Goal: Transaction & Acquisition: Purchase product/service

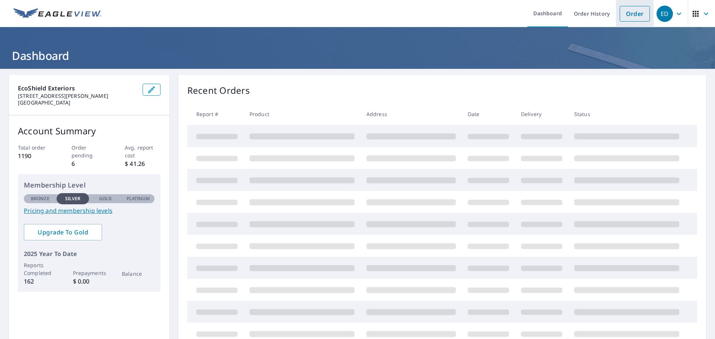
click at [629, 12] on link "Order" at bounding box center [635, 14] width 30 height 16
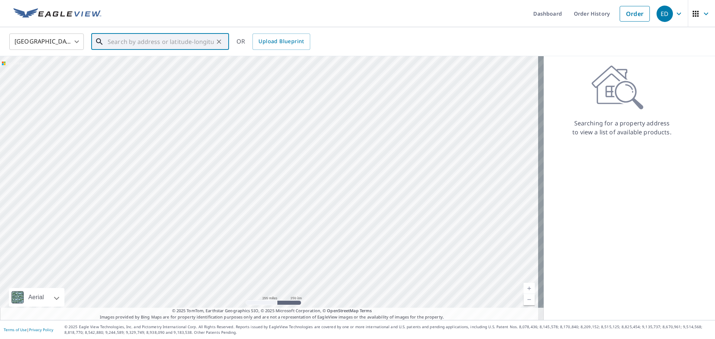
paste input "[STREET_ADDRESS][PERSON_NAME]"
click at [159, 69] on p "[GEOGRAPHIC_DATA]" at bounding box center [164, 71] width 117 height 7
type input "[STREET_ADDRESS][PERSON_NAME]"
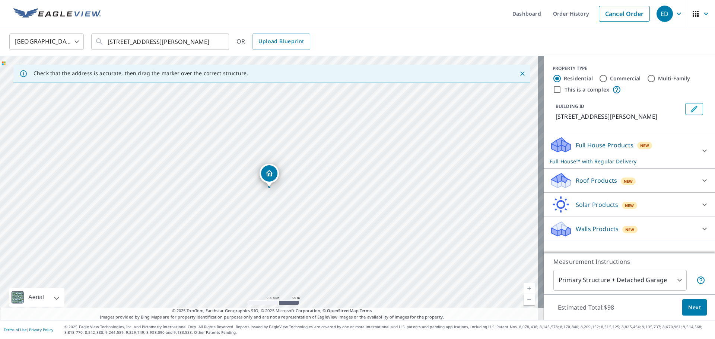
click at [584, 178] on p "Roof Products" at bounding box center [596, 180] width 41 height 9
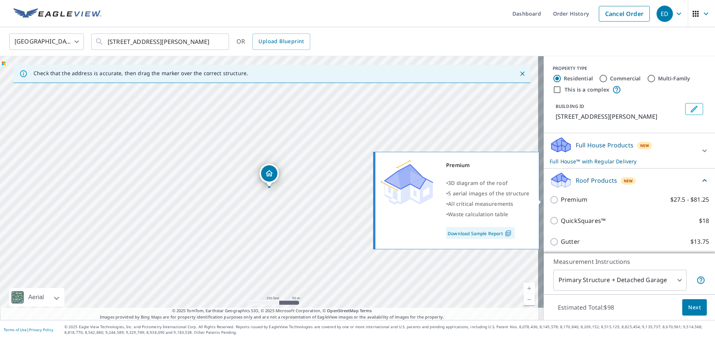
click at [550, 198] on input "Premium $27.5 - $81.25" at bounding box center [555, 200] width 11 height 9
checkbox input "true"
checkbox input "false"
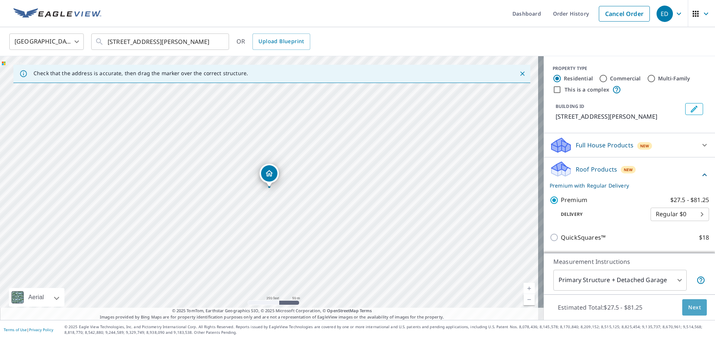
click at [694, 306] on span "Next" at bounding box center [694, 307] width 13 height 9
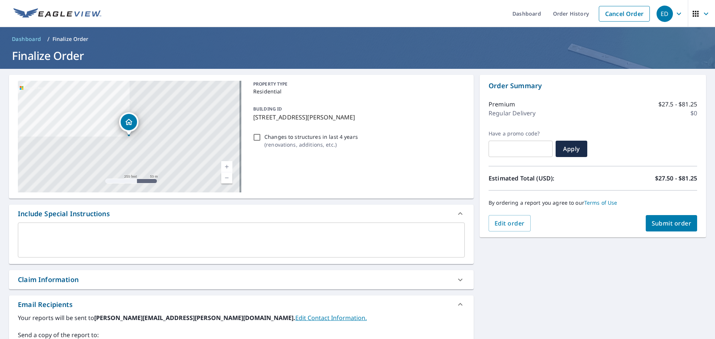
click at [256, 136] on input "Changes to structures in last 4 years ( renovations, additions, etc. )" at bounding box center [257, 137] width 9 height 9
checkbox input "true"
click at [661, 225] on span "Submit order" at bounding box center [672, 223] width 40 height 8
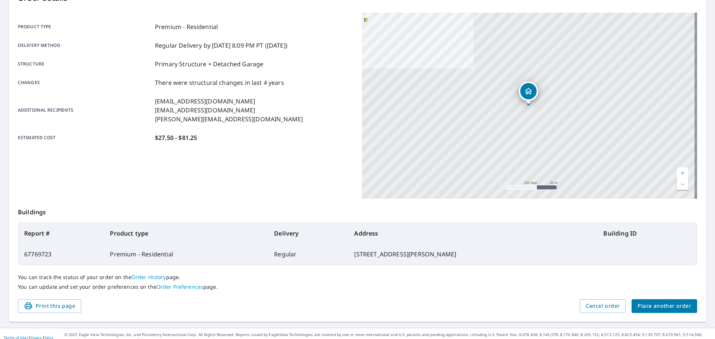
scroll to position [99, 0]
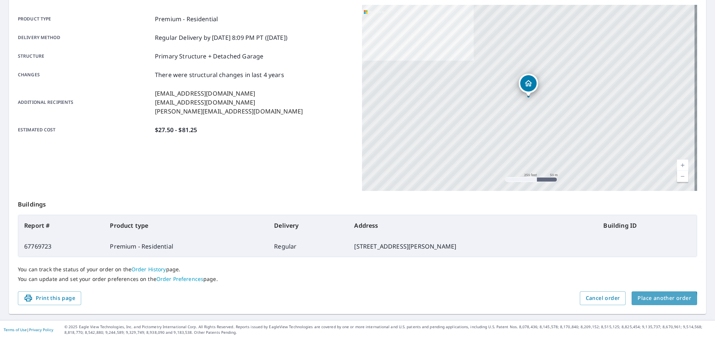
click at [656, 302] on span "Place another order" at bounding box center [665, 298] width 54 height 9
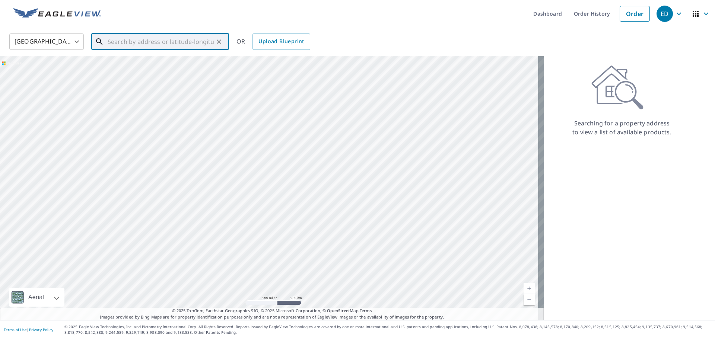
click at [122, 41] on input "text" at bounding box center [161, 41] width 106 height 21
paste input "[STREET_ADDRESS]"
click at [129, 66] on span "[STREET_ADDRESS]" at bounding box center [164, 63] width 117 height 9
type input "[STREET_ADDRESS]"
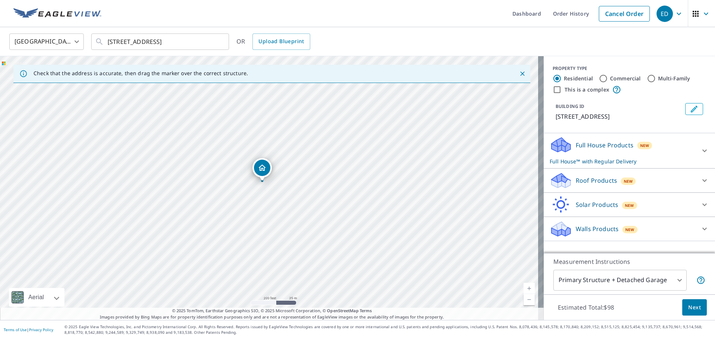
click at [582, 181] on p "Roof Products" at bounding box center [596, 180] width 41 height 9
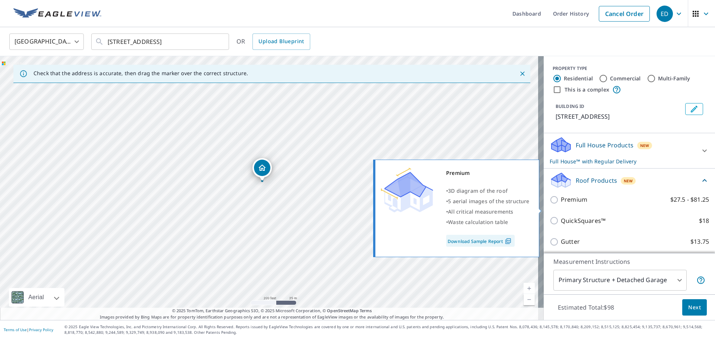
click at [550, 204] on input "Premium $27.5 - $81.25" at bounding box center [555, 200] width 11 height 9
checkbox input "true"
checkbox input "false"
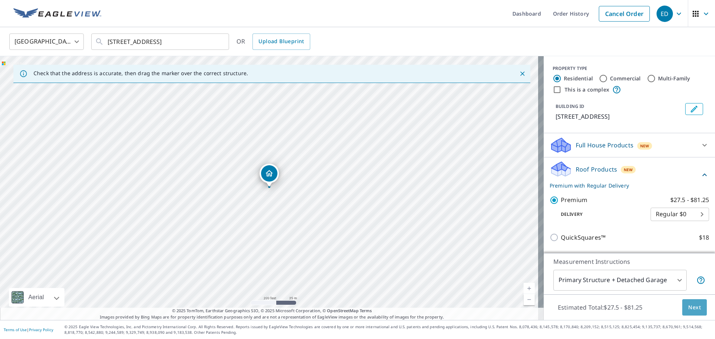
click at [690, 305] on span "Next" at bounding box center [694, 307] width 13 height 9
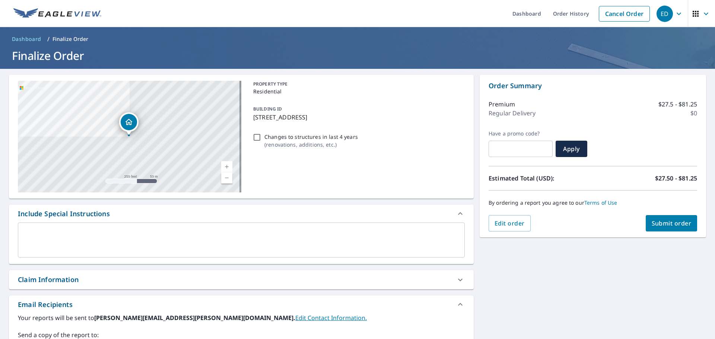
click at [253, 136] on input "Changes to structures in last 4 years ( renovations, additions, etc. )" at bounding box center [257, 137] width 9 height 9
checkbox input "true"
click at [661, 222] on span "Submit order" at bounding box center [672, 223] width 40 height 8
